Goal: Download file/media

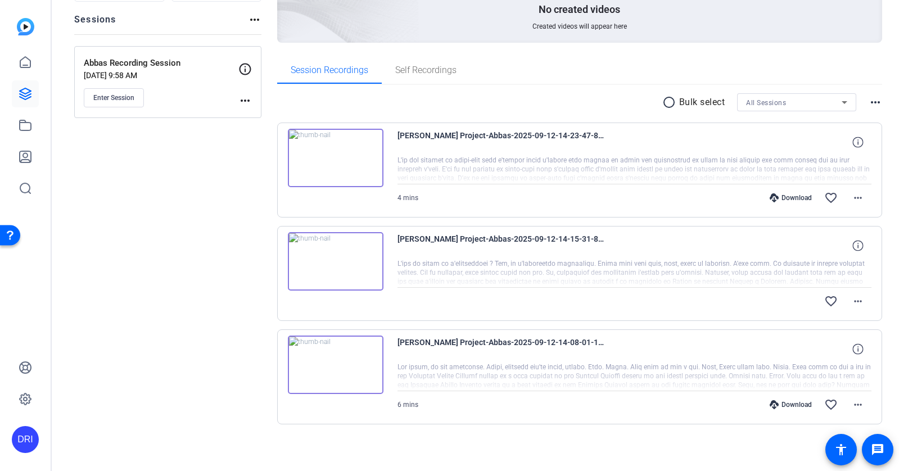
scroll to position [128, 0]
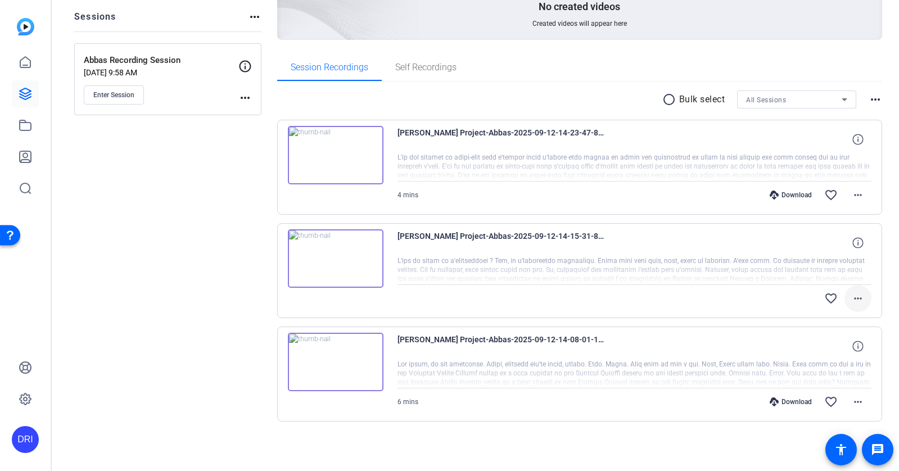
click at [858, 300] on mat-icon "more_horiz" at bounding box center [857, 298] width 13 height 13
click at [155, 280] on div at bounding box center [449, 235] width 899 height 471
click at [789, 401] on div "Download" at bounding box center [790, 401] width 53 height 9
click at [796, 197] on div "Download" at bounding box center [790, 195] width 53 height 9
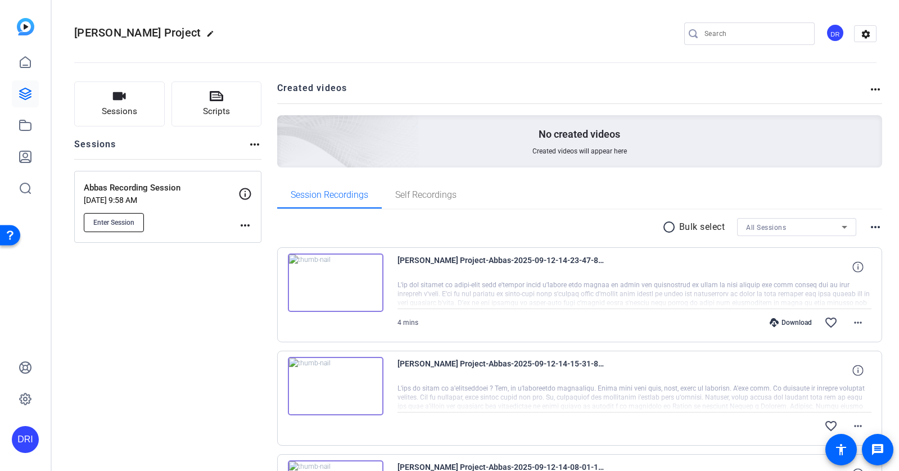
click at [106, 218] on span "Enter Session" at bounding box center [113, 222] width 41 height 9
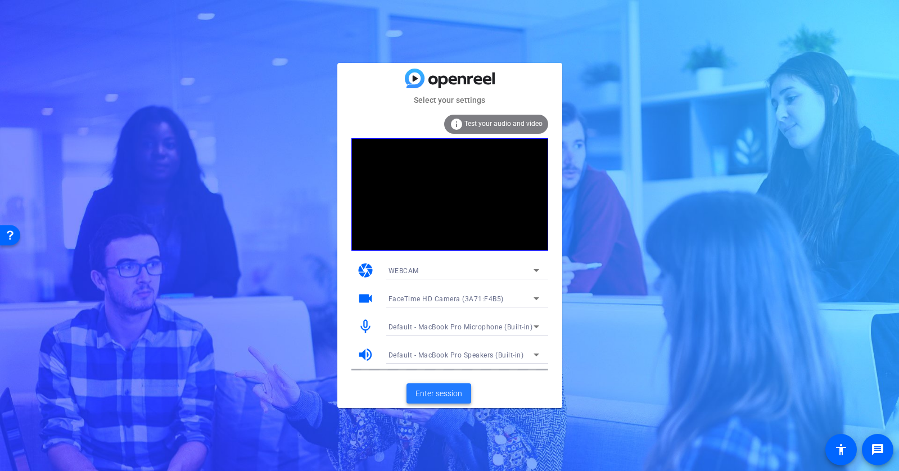
click at [445, 388] on span "Enter session" at bounding box center [438, 394] width 47 height 12
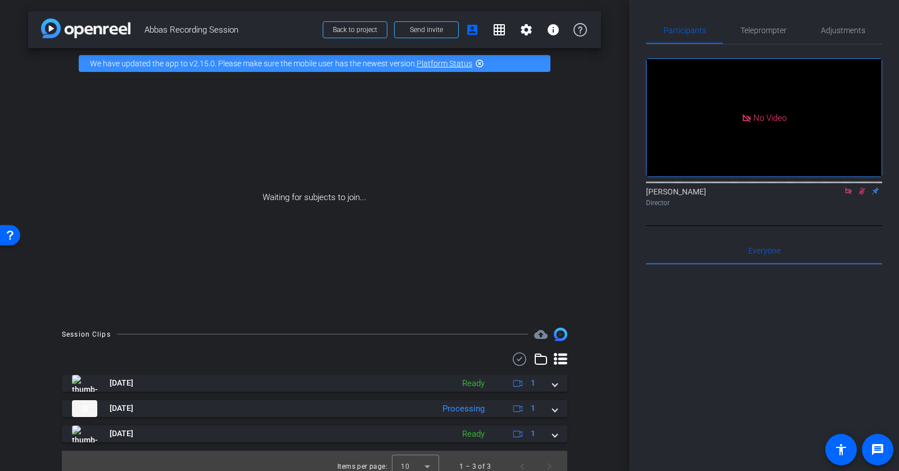
scroll to position [11, 0]
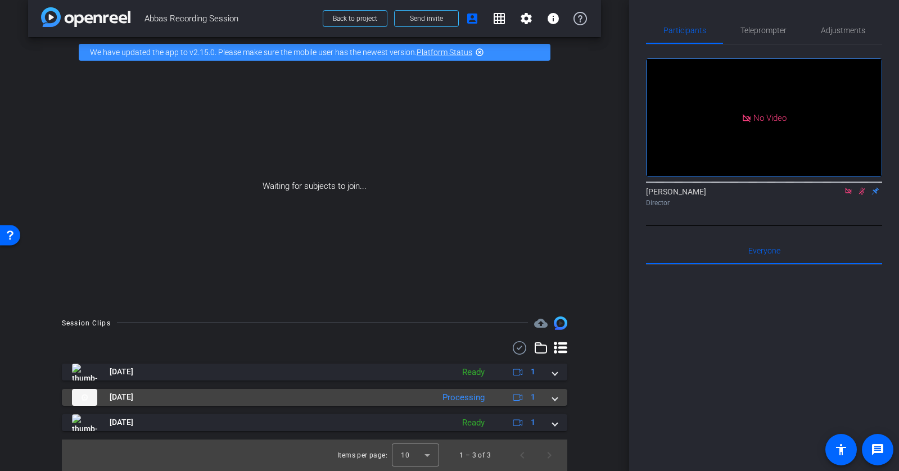
click at [501, 395] on mat-panel-description "Processing 1" at bounding box center [490, 397] width 107 height 17
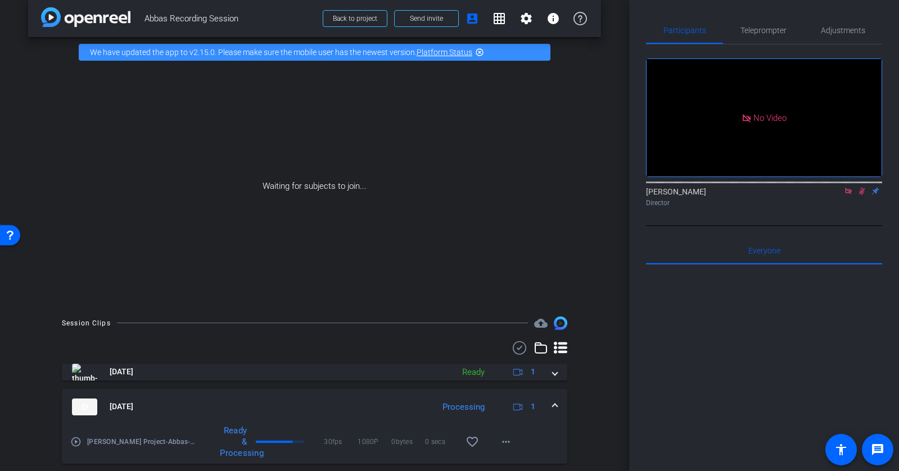
scroll to position [69, 0]
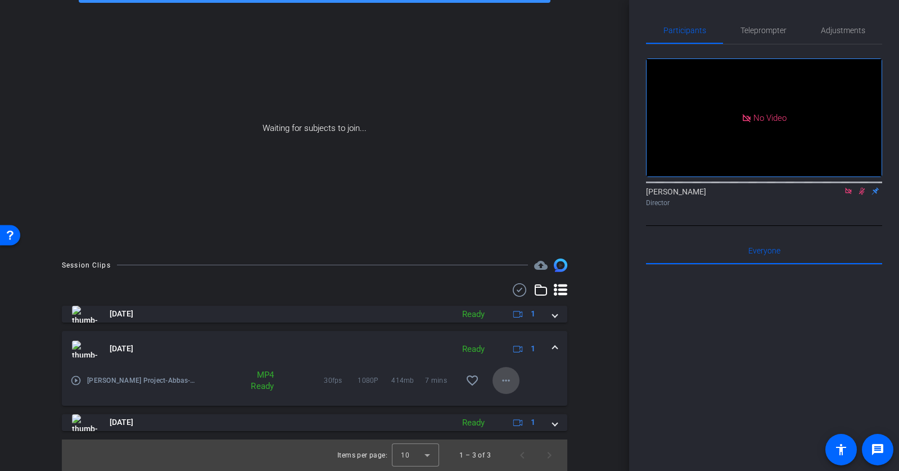
click at [506, 380] on mat-icon "more_horiz" at bounding box center [505, 380] width 13 height 13
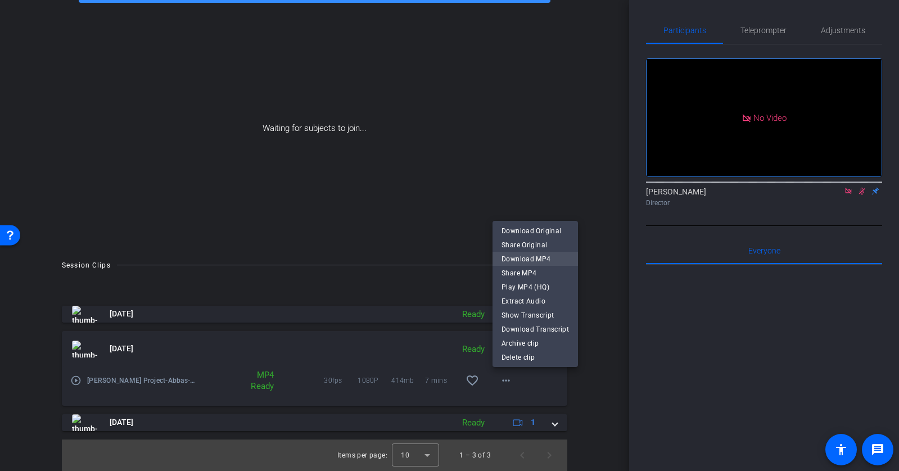
click at [532, 262] on span "Download MP4" at bounding box center [534, 258] width 67 height 13
